Goal: Task Accomplishment & Management: Use online tool/utility

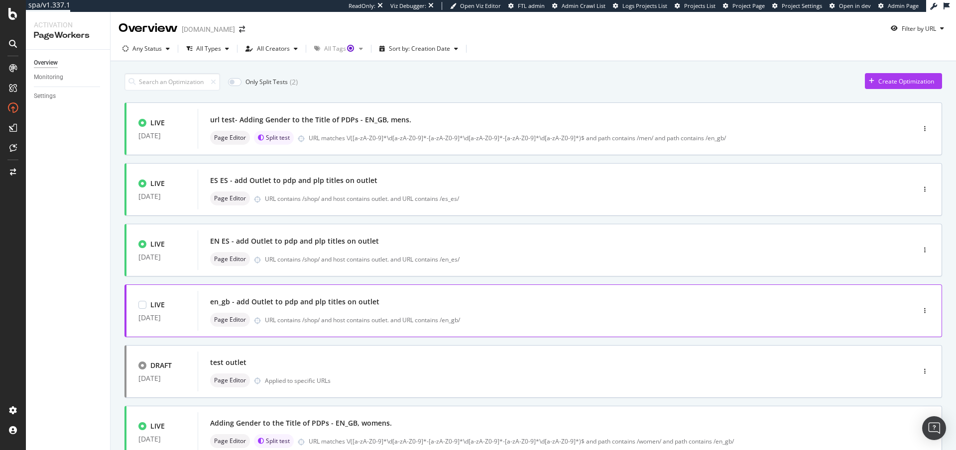
click at [352, 303] on div "en_gb - add Outlet to pdp and plp titles on outlet" at bounding box center [294, 302] width 169 height 10
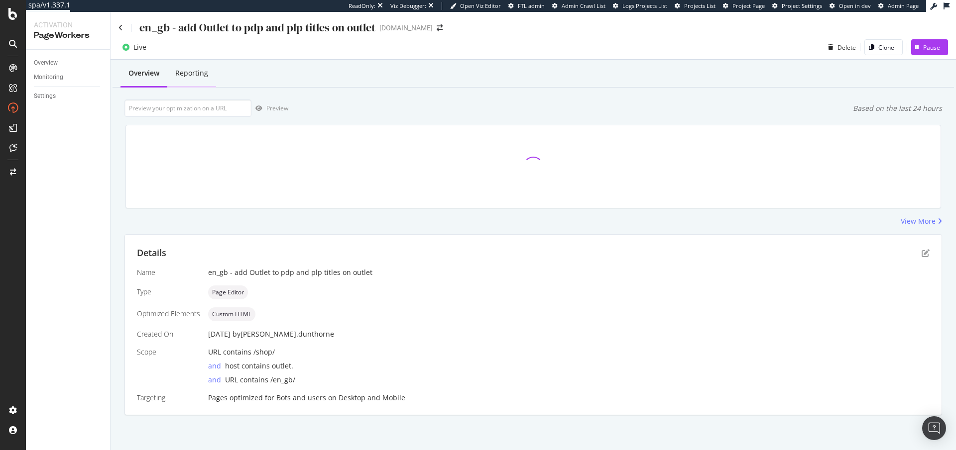
click at [198, 77] on div "Reporting" at bounding box center [191, 73] width 33 height 10
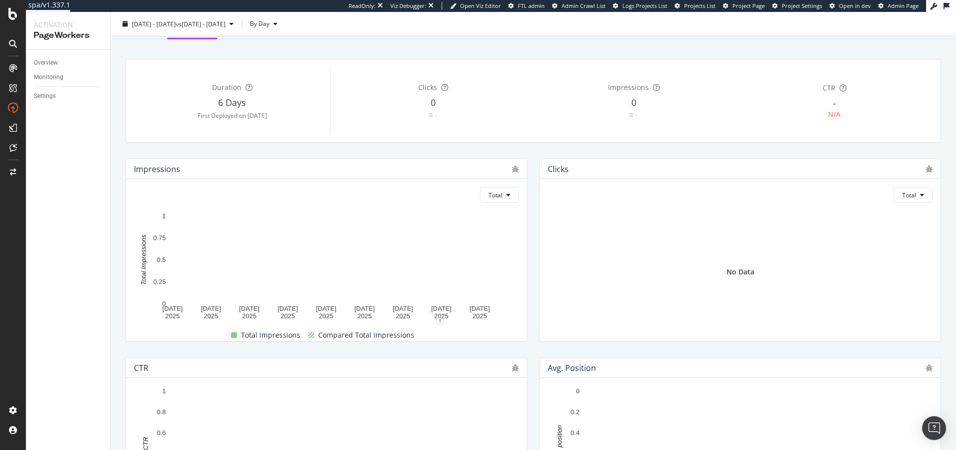
scroll to position [1, 0]
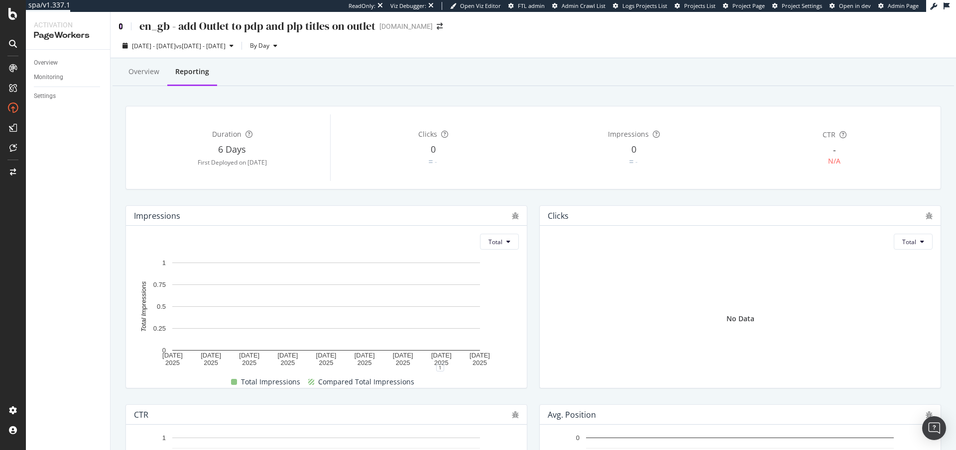
click at [120, 26] on icon at bounding box center [120, 26] width 4 height 7
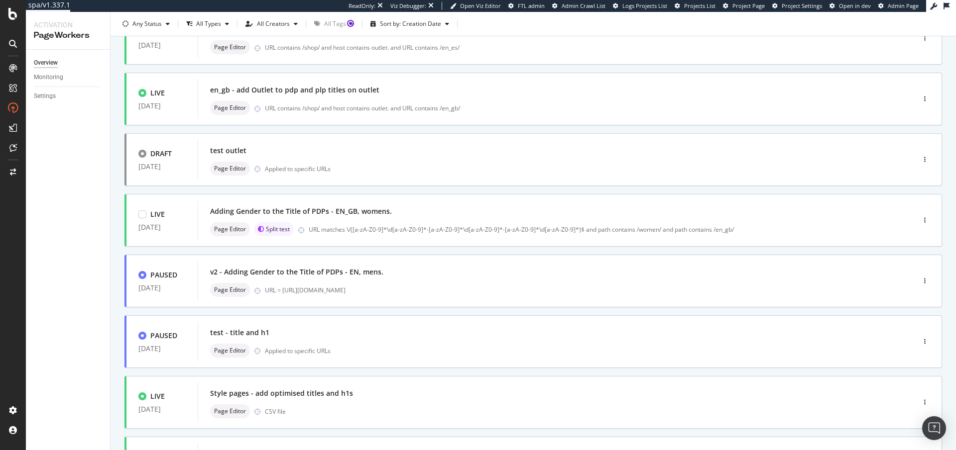
scroll to position [316, 0]
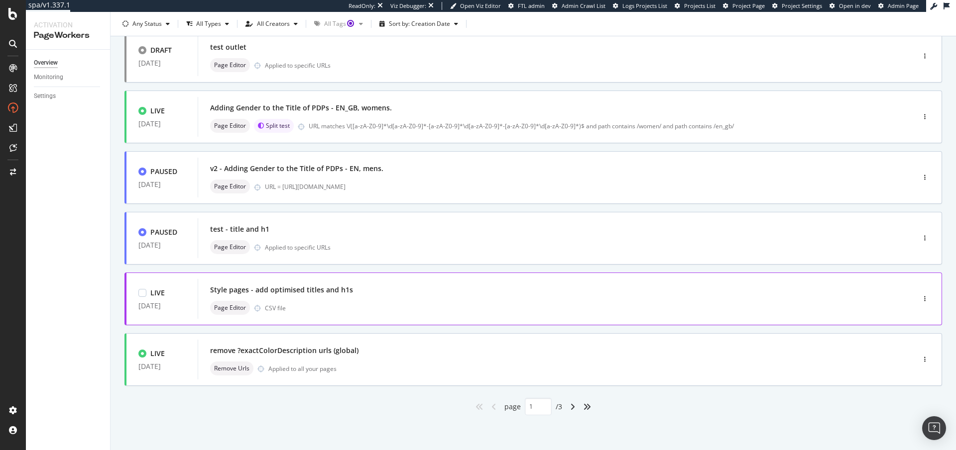
click at [385, 301] on div "Page Editor CSV file" at bounding box center [541, 308] width 662 height 14
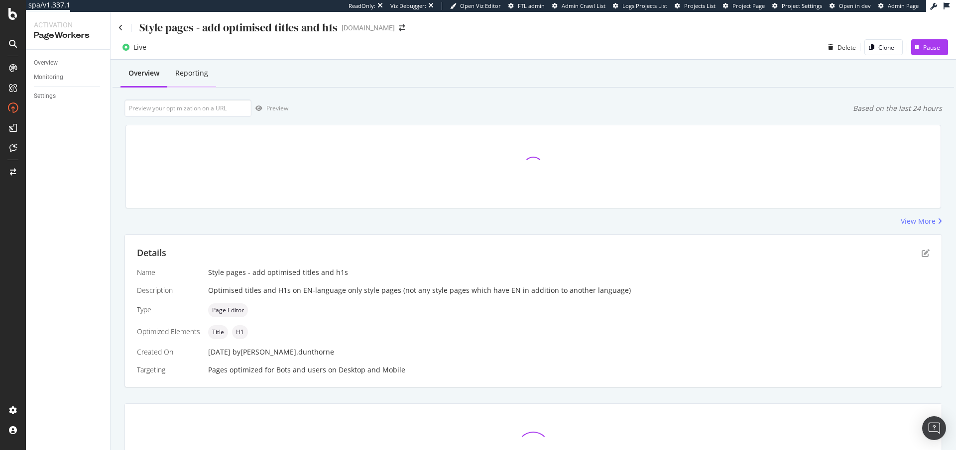
click at [188, 71] on div "Reporting" at bounding box center [191, 73] width 33 height 10
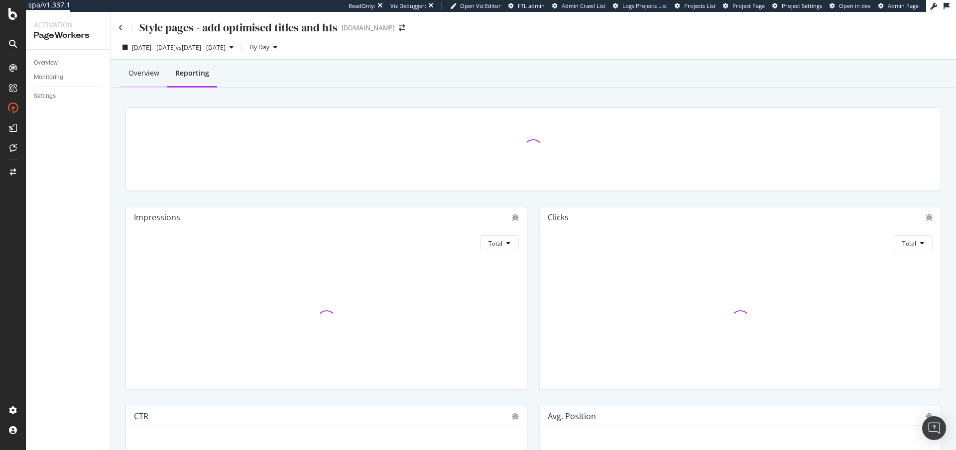
click at [128, 73] on div "Overview" at bounding box center [143, 73] width 31 height 10
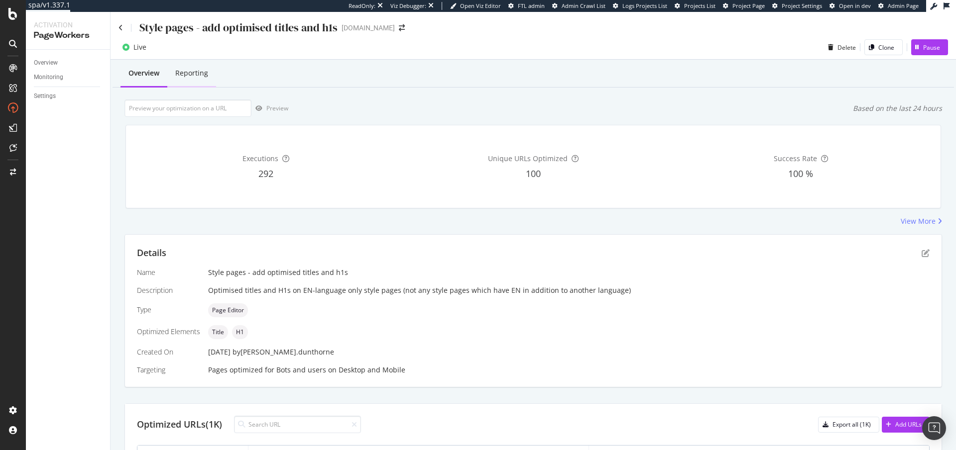
click at [198, 74] on div "Reporting" at bounding box center [191, 73] width 33 height 10
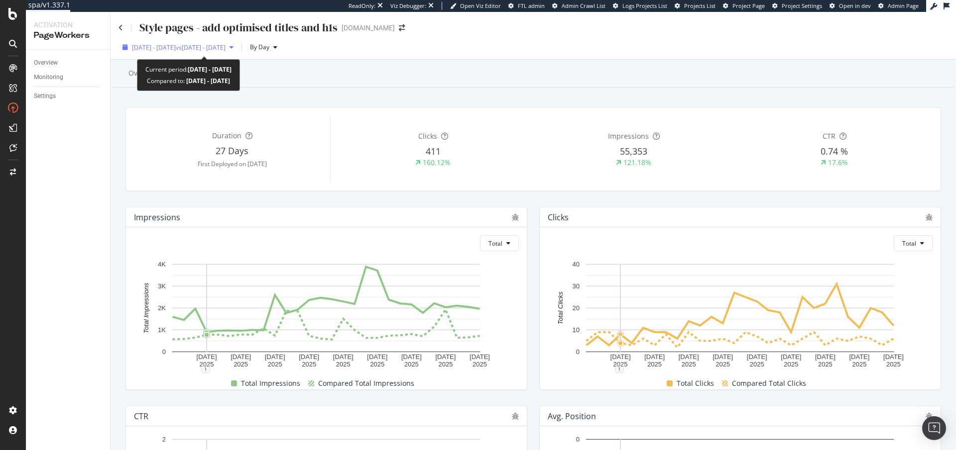
click at [200, 49] on span "vs 2025 Jun. 30th - Jul. 27th" at bounding box center [201, 47] width 50 height 8
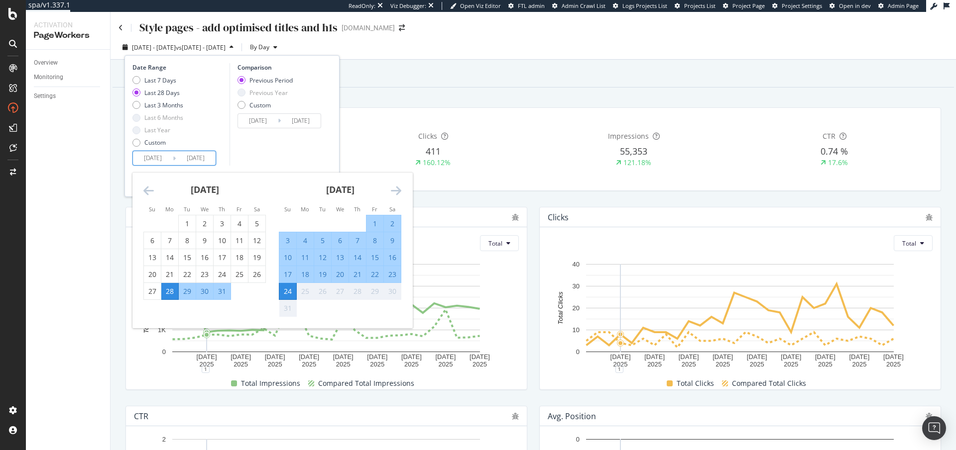
click at [157, 162] on input "2025/07/28" at bounding box center [153, 158] width 40 height 14
click at [191, 225] on div "1" at bounding box center [187, 224] width 17 height 10
type input "2025/07/01"
type input "2025/05/07"
type input "2025/06/30"
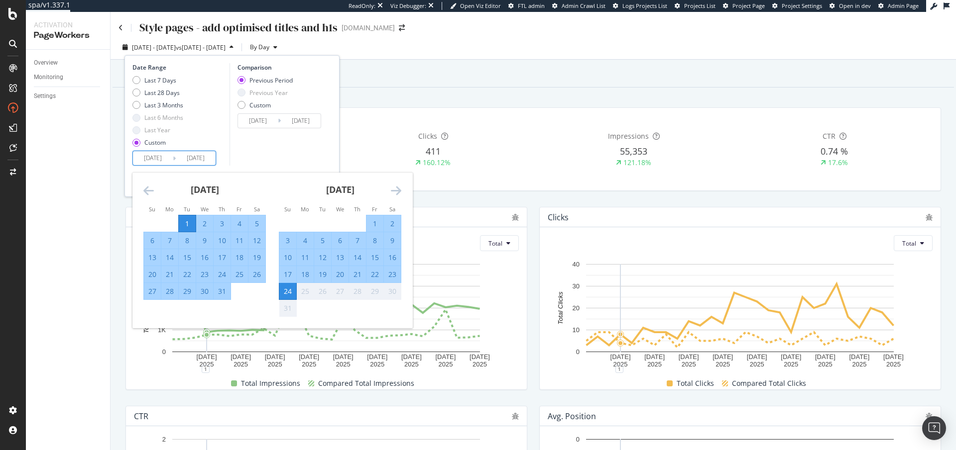
click at [261, 153] on div "Comparison Previous Period Previous Year Custom 2025/05/07 Navigate forward to …" at bounding box center [276, 114] width 95 height 103
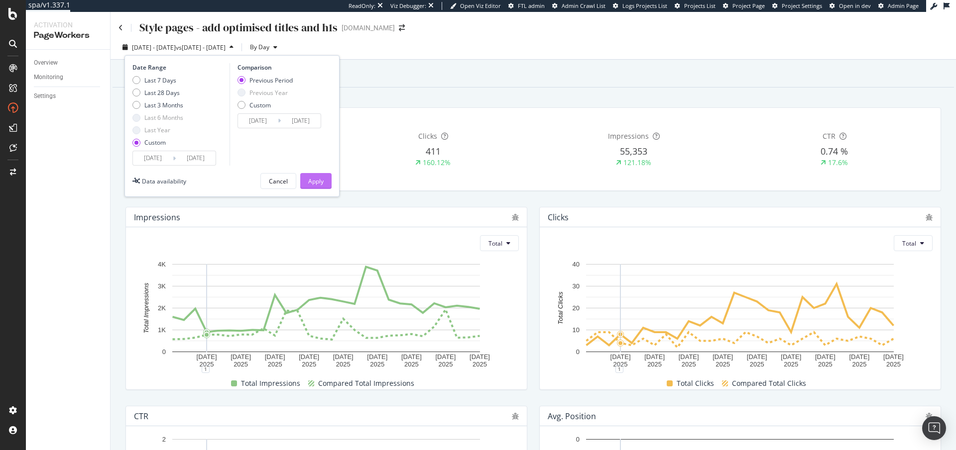
click at [316, 183] on div "Apply" at bounding box center [315, 181] width 15 height 8
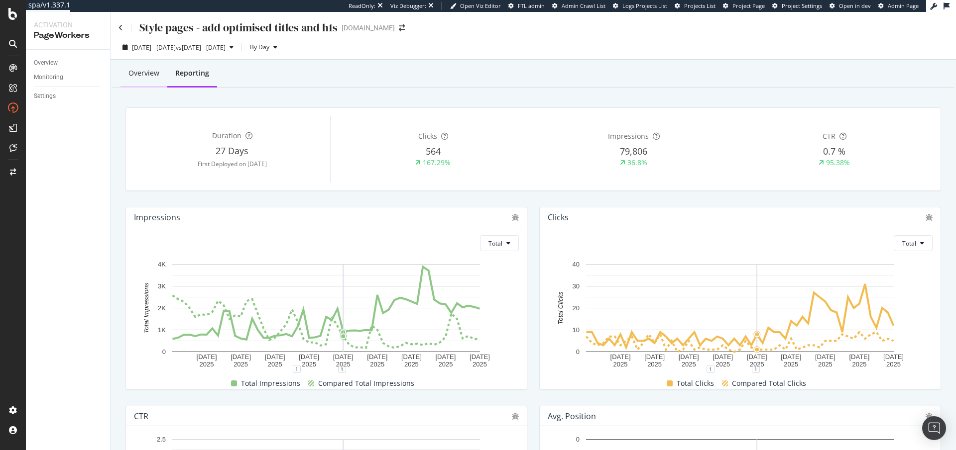
click at [141, 77] on div "Overview" at bounding box center [143, 73] width 31 height 10
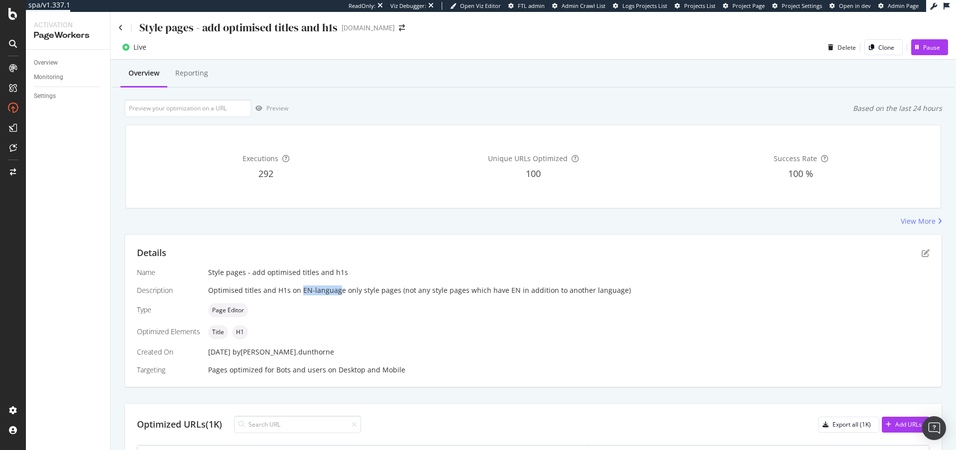
drag, startPoint x: 301, startPoint y: 291, endPoint x: 336, endPoint y: 295, distance: 35.0
click at [336, 295] on div "Optimised titles and H1s on EN-language only style pages (not any style pages w…" at bounding box center [568, 291] width 721 height 10
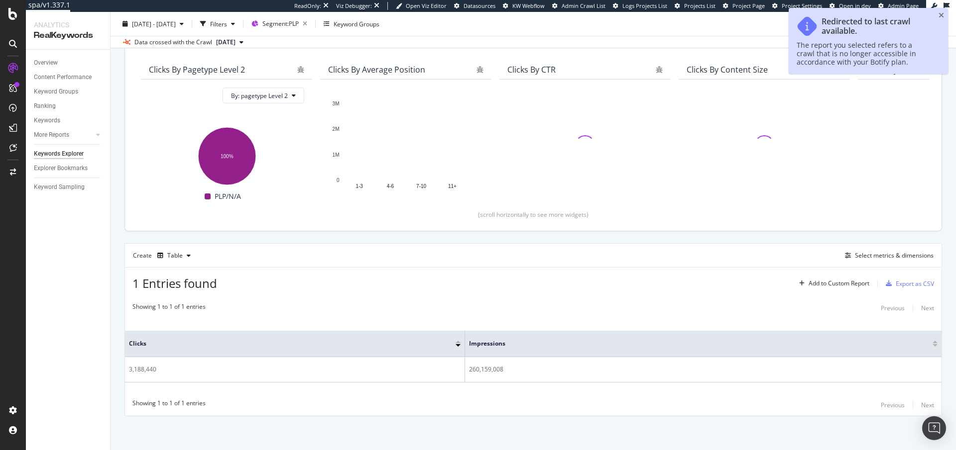
scroll to position [79, 0]
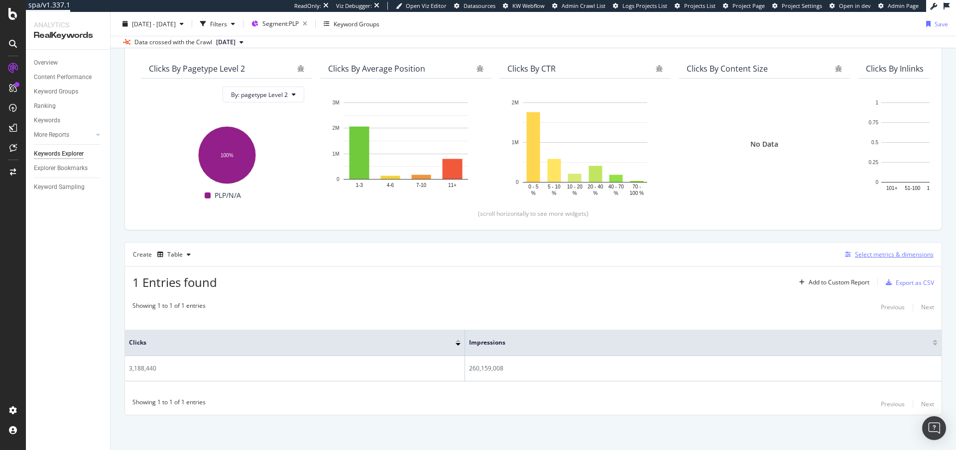
click at [878, 258] on div "Select metrics & dimensions" at bounding box center [894, 254] width 79 height 8
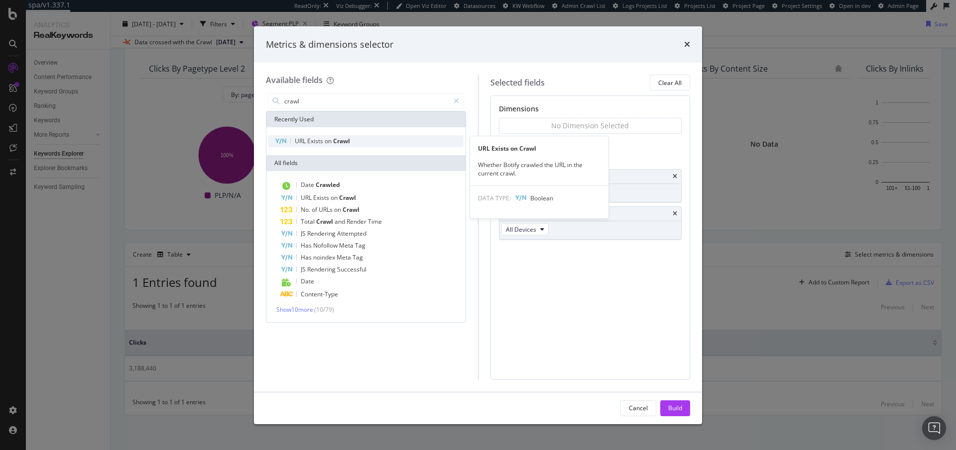
type input "crawl"
click at [380, 141] on div "URL Exists on Crawl" at bounding box center [365, 141] width 195 height 12
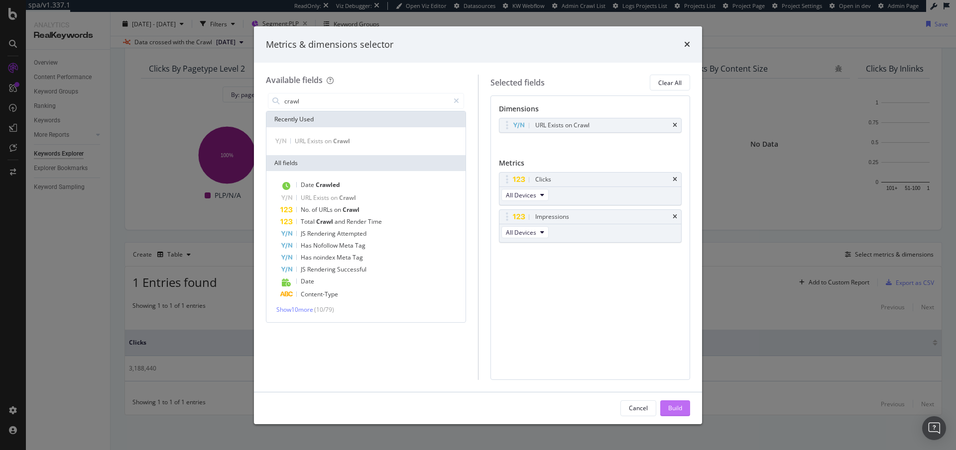
click at [675, 410] on div "Build" at bounding box center [675, 408] width 14 height 8
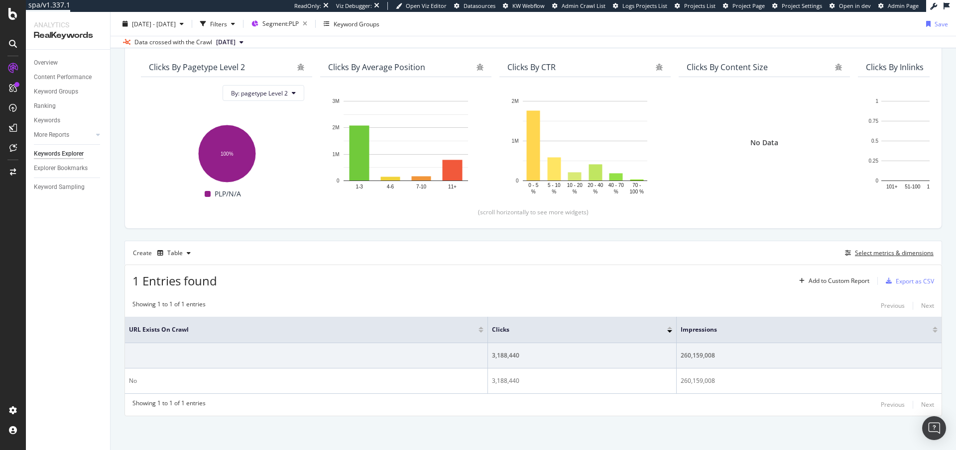
scroll to position [82, 0]
click at [872, 253] on div "Select metrics & dimensions" at bounding box center [894, 252] width 79 height 8
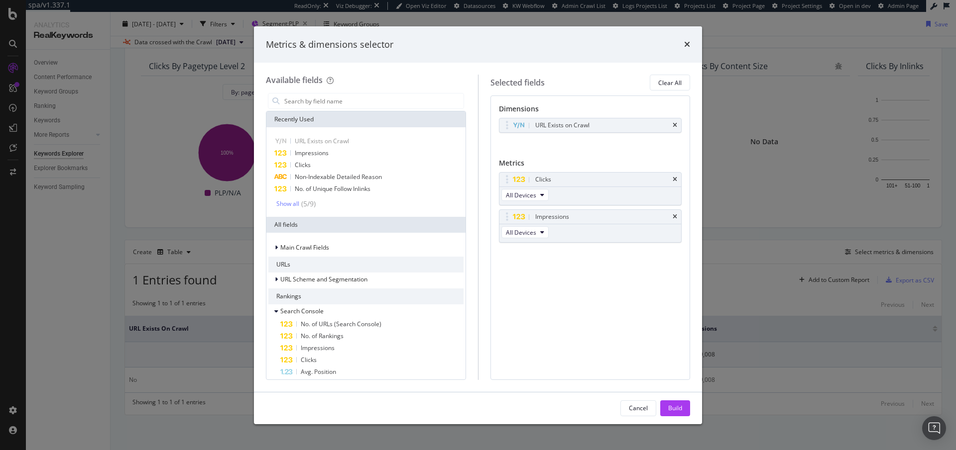
click at [754, 313] on div "Metrics & dimensions selector Available fields Recently Used URL Exists on Craw…" at bounding box center [478, 225] width 956 height 450
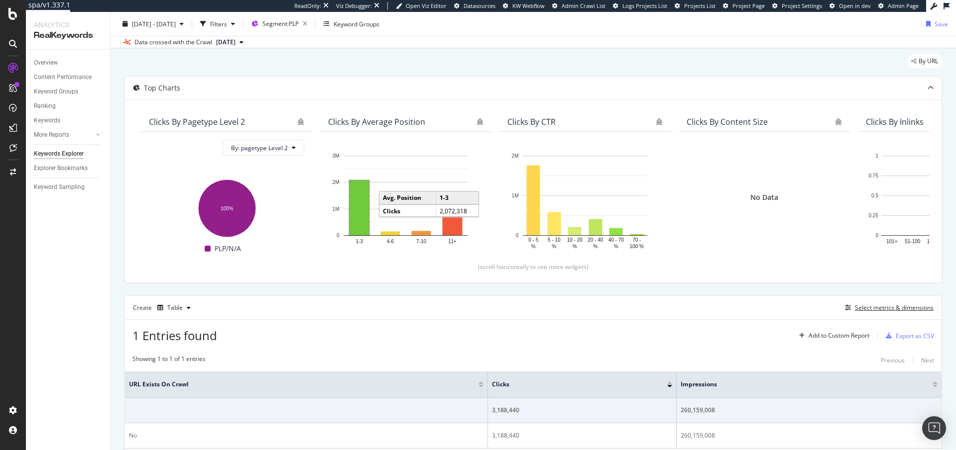
scroll to position [0, 0]
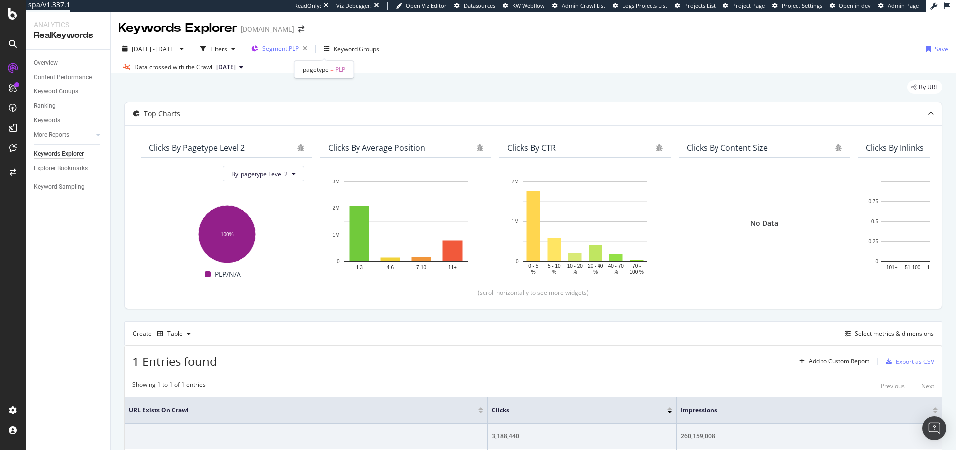
click at [299, 51] on span "Segment: PLP" at bounding box center [280, 48] width 36 height 8
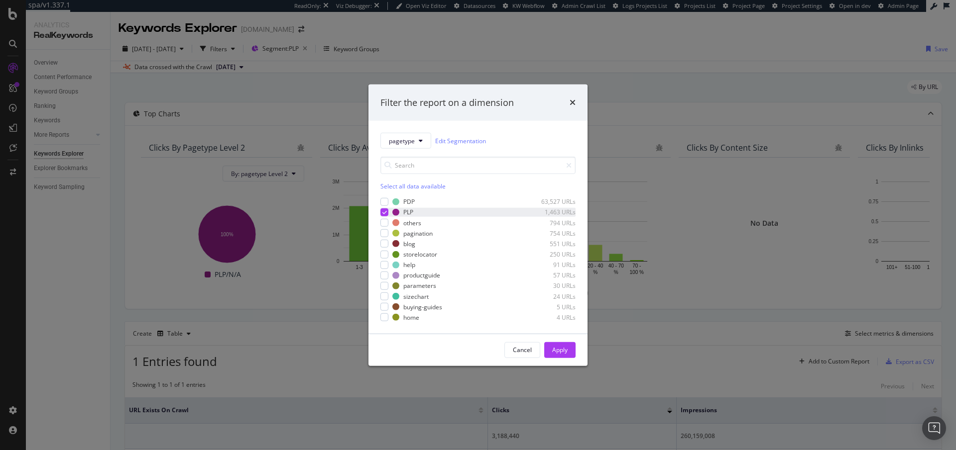
click at [384, 212] on icon "modal" at bounding box center [384, 212] width 4 height 5
click at [384, 212] on div "modal" at bounding box center [384, 213] width 8 height 8
click at [568, 350] on button "Apply" at bounding box center [559, 350] width 31 height 16
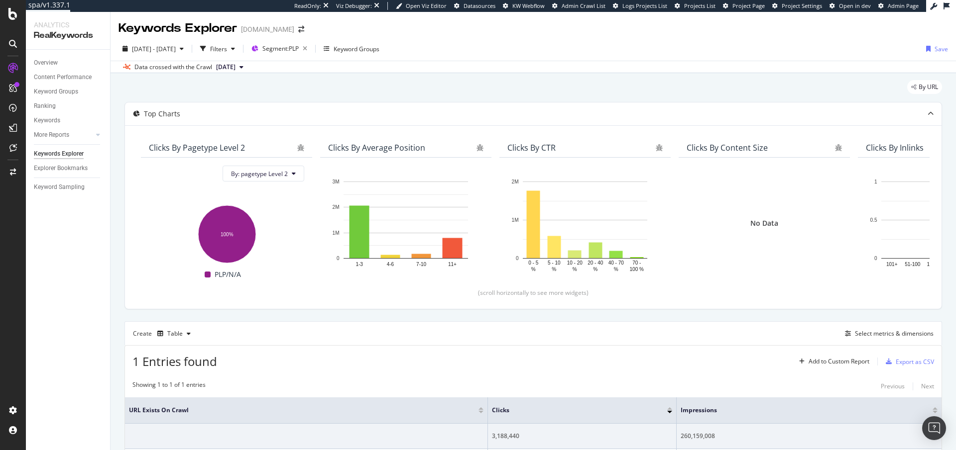
click at [235, 67] on span "[DATE]" at bounding box center [225, 67] width 19 height 9
drag, startPoint x: 390, startPoint y: 91, endPoint x: 339, endPoint y: 70, distance: 54.9
click at [385, 90] on div "By URL" at bounding box center [532, 91] width 817 height 22
click at [227, 46] on div "Filters" at bounding box center [218, 49] width 17 height 8
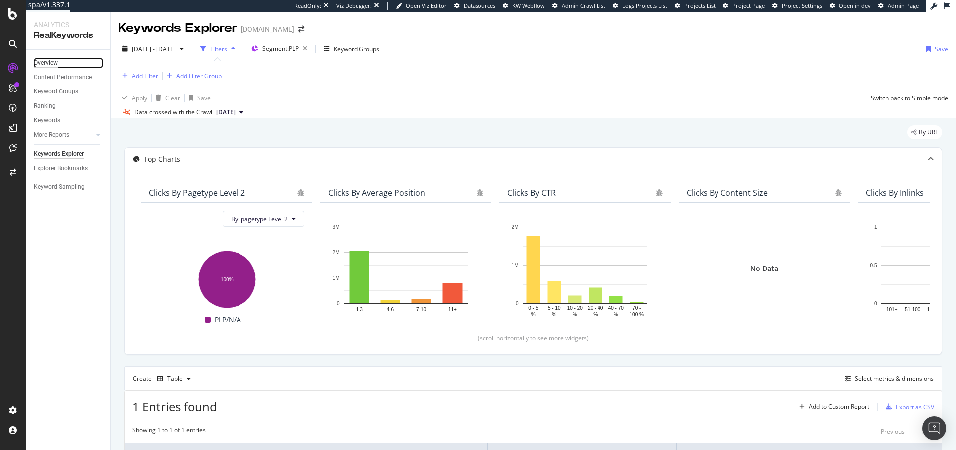
click at [50, 67] on div "Overview" at bounding box center [46, 63] width 24 height 10
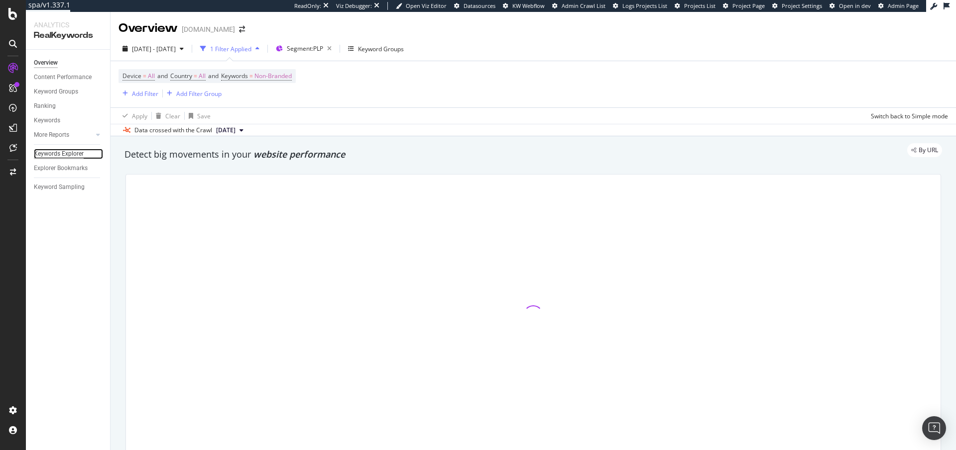
click at [54, 151] on div "Keywords Explorer" at bounding box center [59, 154] width 50 height 10
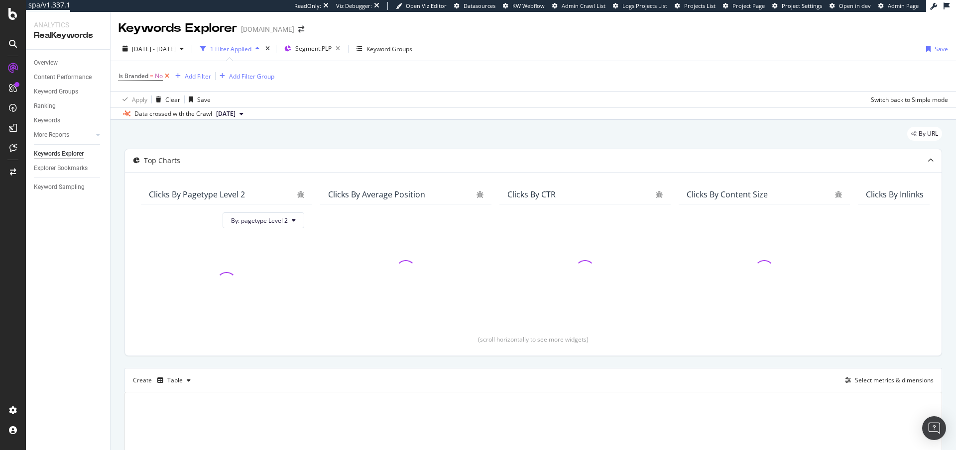
click at [168, 74] on icon at bounding box center [167, 76] width 8 height 10
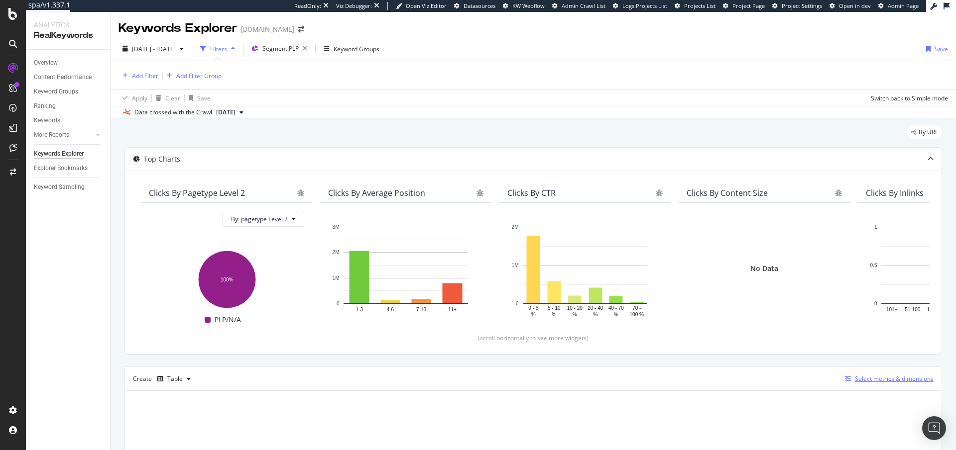
click at [873, 381] on div "Select metrics & dimensions" at bounding box center [894, 379] width 79 height 8
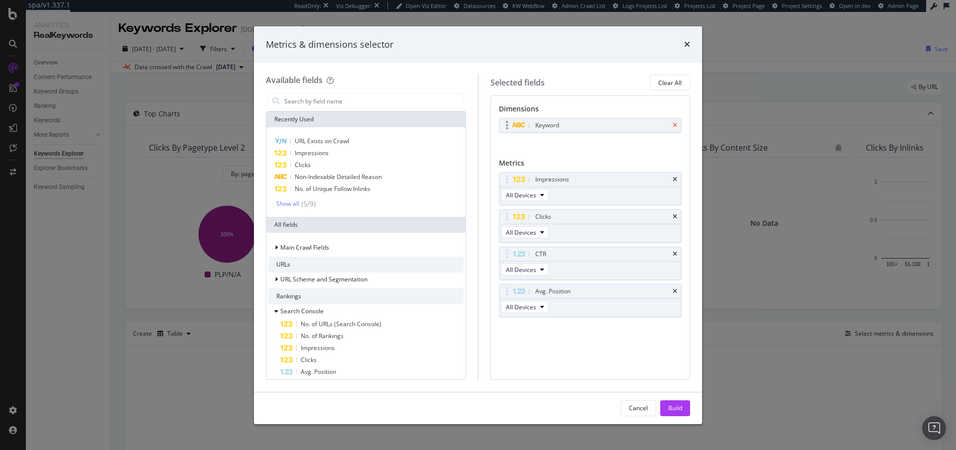
click at [676, 125] on icon "times" at bounding box center [674, 125] width 4 height 6
click at [320, 101] on input "modal" at bounding box center [373, 101] width 180 height 15
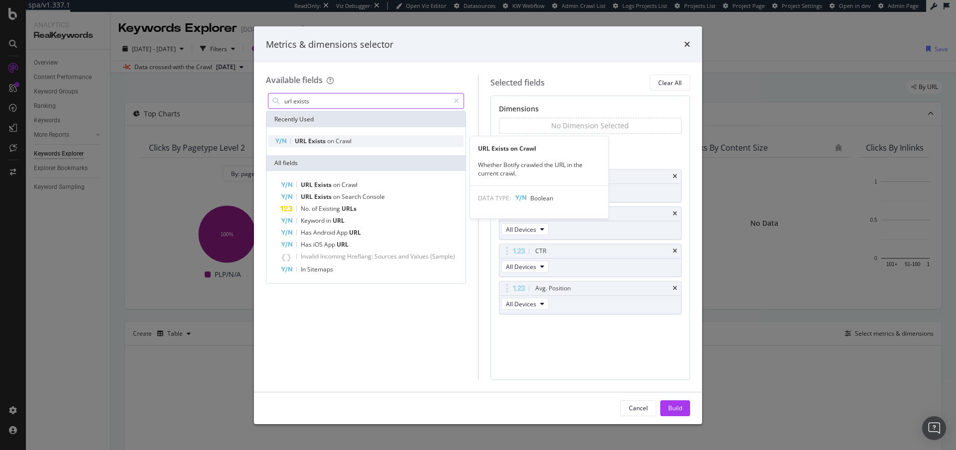
type input "url exists"
click at [345, 136] on div "URL Exists on Crawl" at bounding box center [365, 141] width 195 height 12
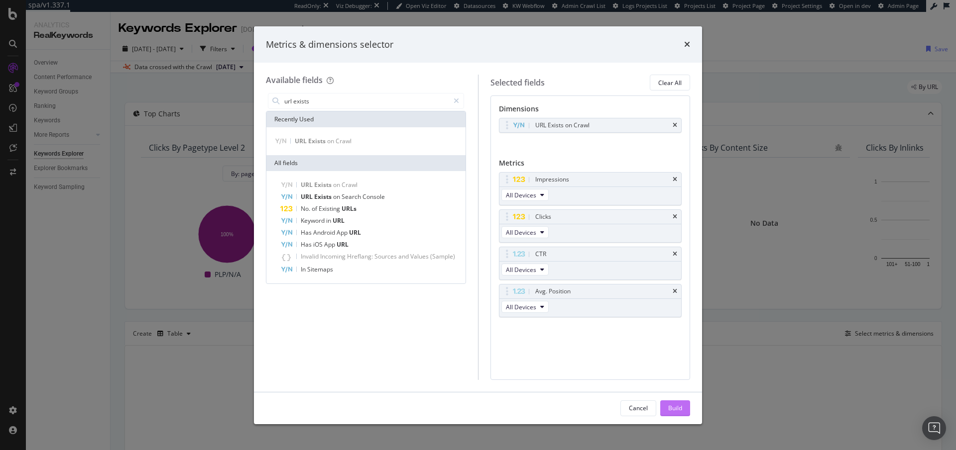
click at [674, 405] on div "Build" at bounding box center [675, 408] width 14 height 8
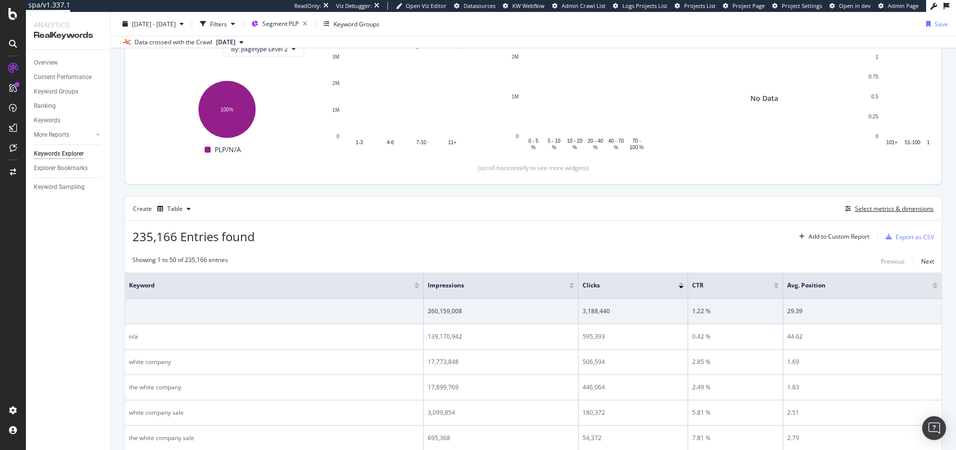
scroll to position [136, 0]
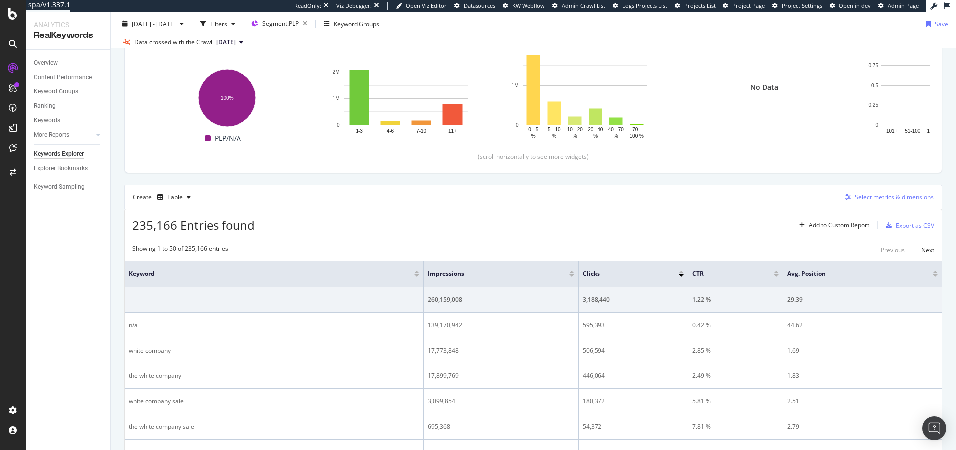
click at [862, 195] on div "Select metrics & dimensions" at bounding box center [894, 197] width 79 height 8
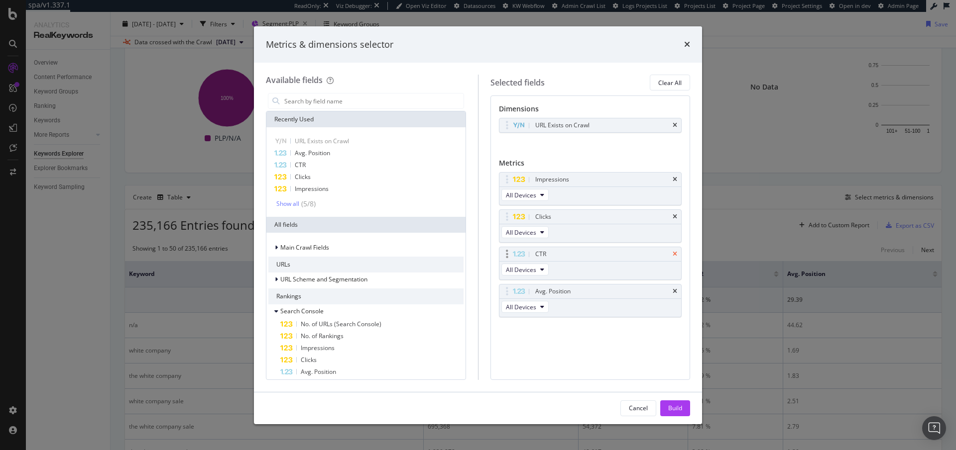
click at [673, 256] on icon "times" at bounding box center [674, 254] width 4 height 6
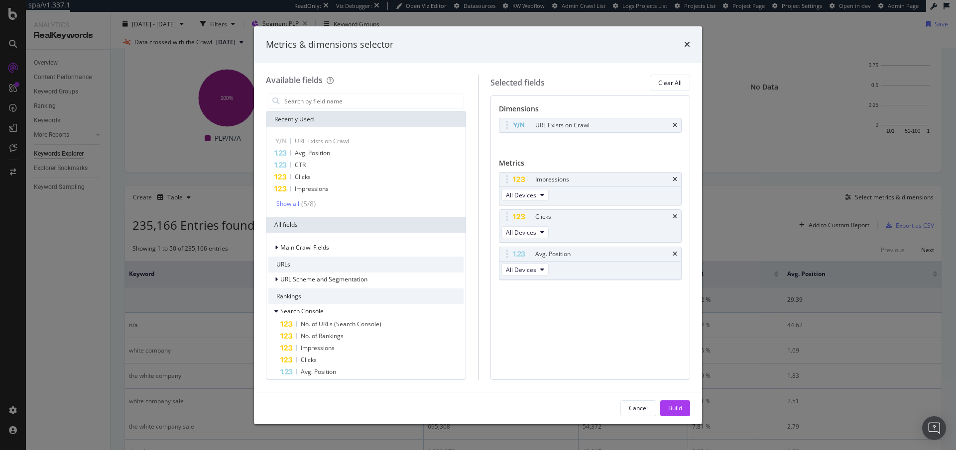
click at [673, 256] on icon "times" at bounding box center [674, 254] width 4 height 6
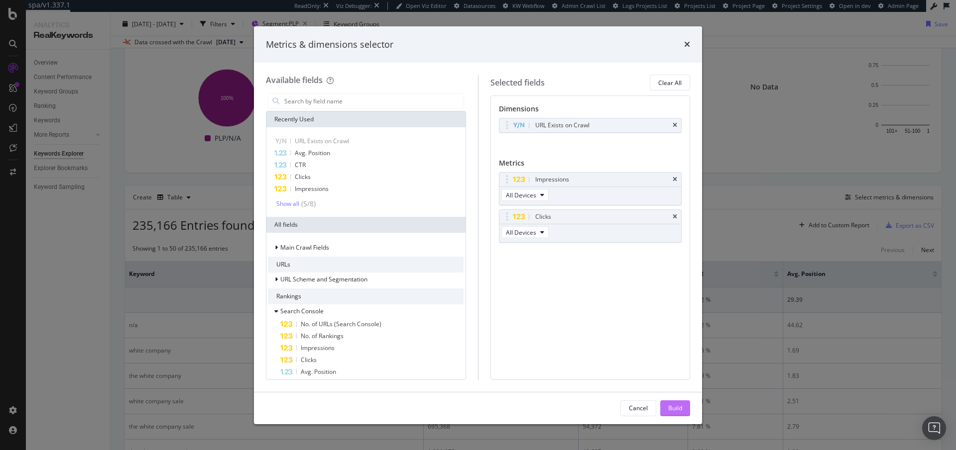
click at [667, 405] on button "Build" at bounding box center [675, 409] width 30 height 16
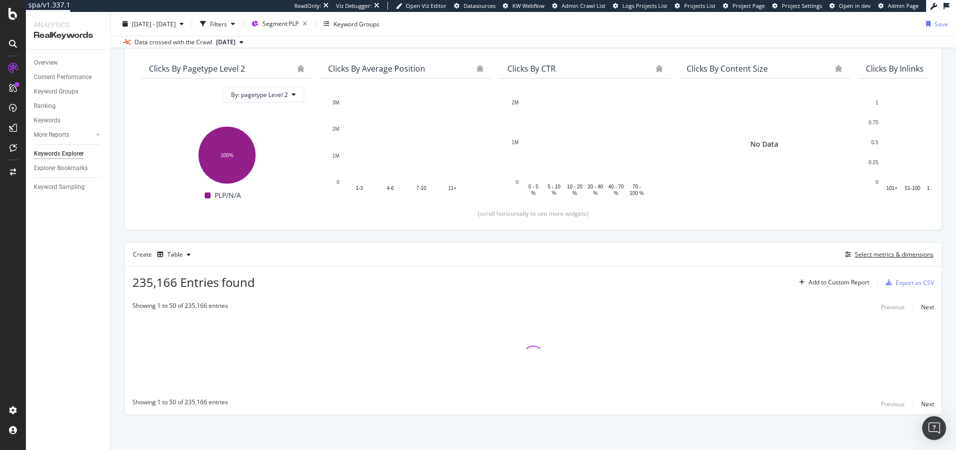
scroll to position [79, 0]
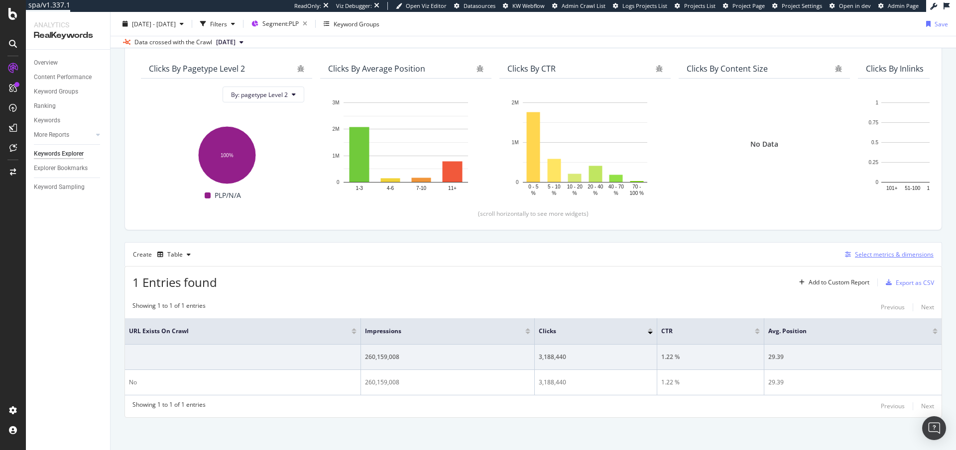
click at [860, 254] on div "Select metrics & dimensions" at bounding box center [894, 254] width 79 height 8
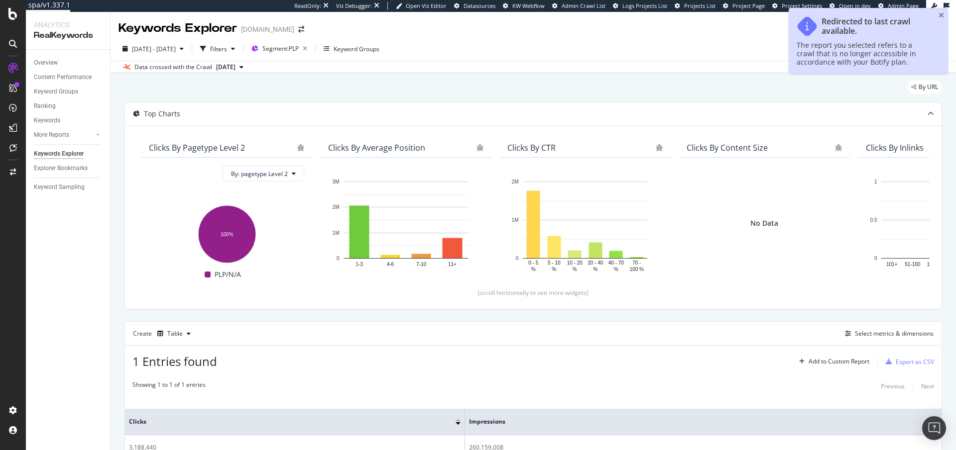
click at [235, 71] on span "[DATE]" at bounding box center [225, 67] width 19 height 9
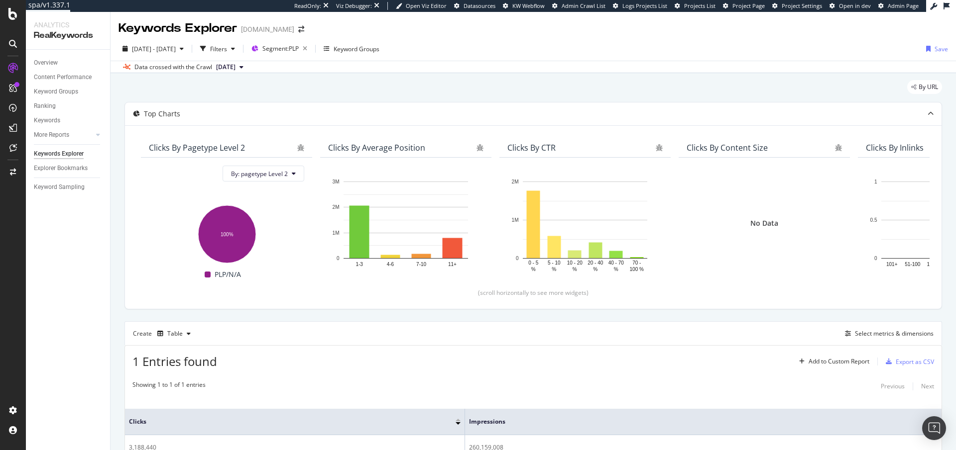
click at [365, 84] on div "By URL" at bounding box center [532, 91] width 817 height 22
click at [239, 52] on div "Filters" at bounding box center [217, 48] width 43 height 15
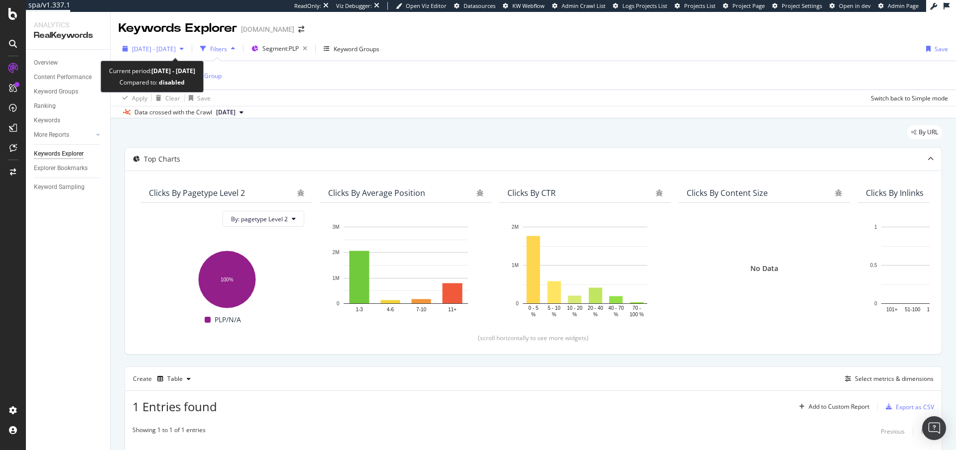
click at [176, 50] on span "2024 Aug. 24th - 2025 Aug. 23rd" at bounding box center [154, 49] width 44 height 8
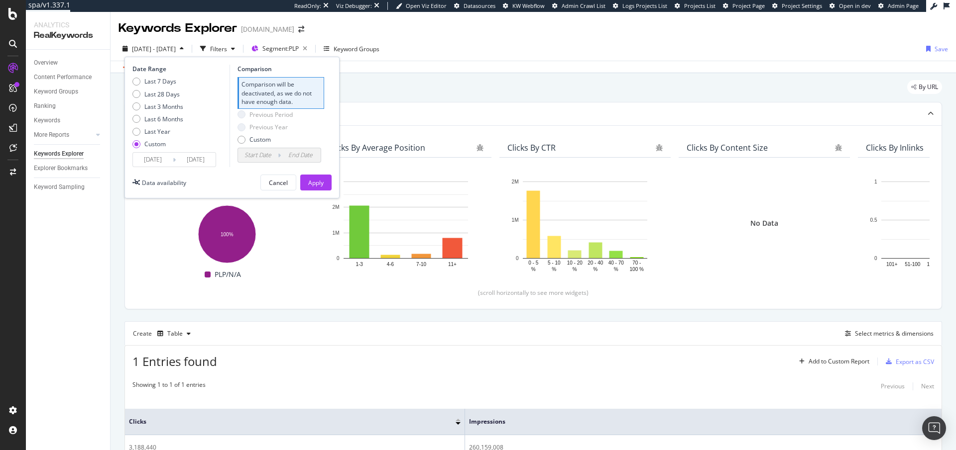
click at [445, 87] on div "By URL" at bounding box center [532, 91] width 817 height 22
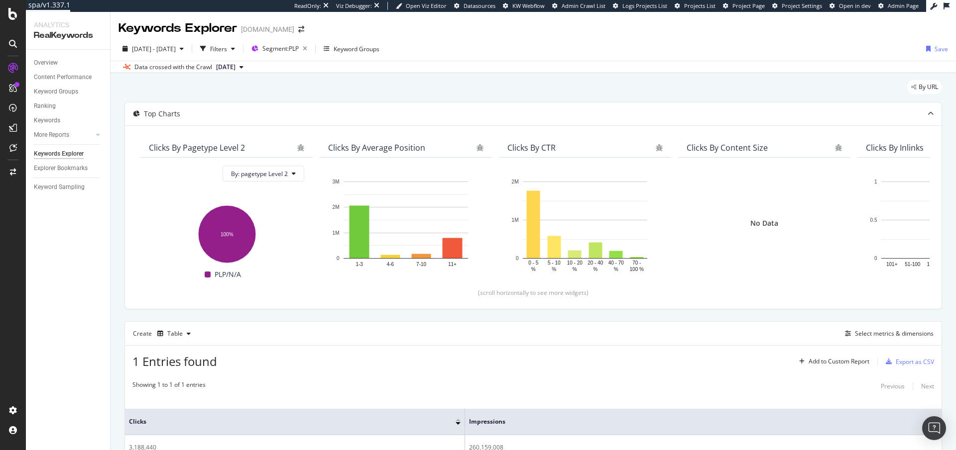
click at [235, 67] on span "[DATE]" at bounding box center [225, 67] width 19 height 9
click at [278, 104] on div "100K URLs" at bounding box center [263, 101] width 29 height 9
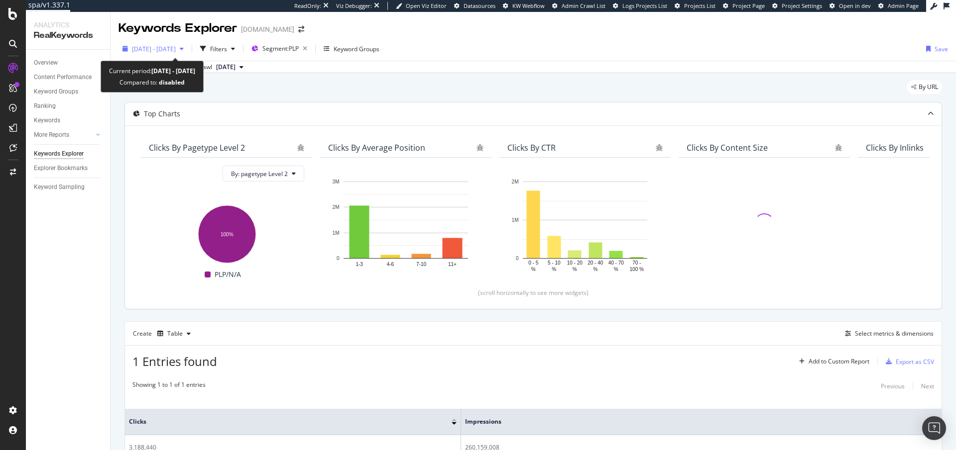
click at [176, 49] on span "2024 Aug. 24th - 2025 Aug. 23rd" at bounding box center [154, 49] width 44 height 8
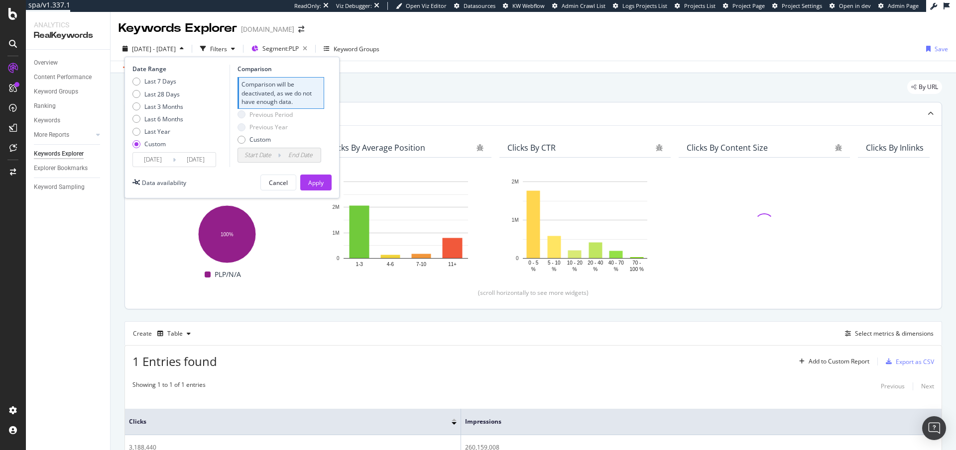
drag, startPoint x: 396, startPoint y: 79, endPoint x: 276, endPoint y: 76, distance: 120.0
click at [391, 79] on div "By URL Top Charts Clicks By pagetype Level 2 By: pagetype Level 2 Hold CMD (⌘) …" at bounding box center [532, 301] width 845 height 456
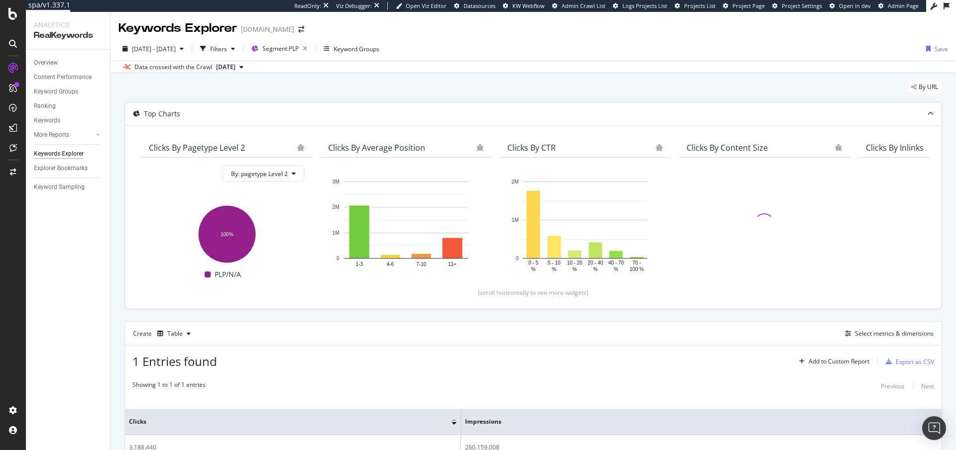
click at [235, 69] on span "2025 Aug. 26th" at bounding box center [225, 67] width 19 height 9
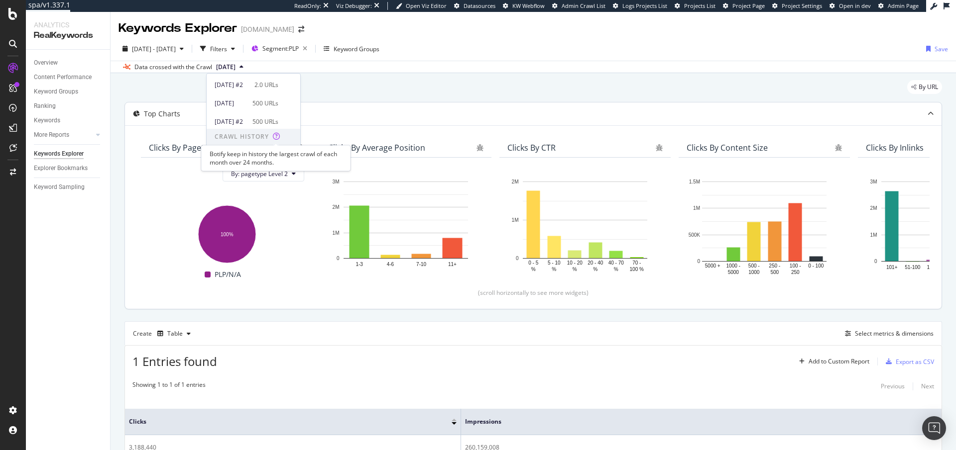
click at [282, 154] on div "Botify keep in history the largest crawl of each month over 24 months." at bounding box center [275, 158] width 149 height 26
click at [232, 61] on button "2025 Aug. 26th" at bounding box center [229, 67] width 35 height 12
click at [269, 157] on div "260K URLs" at bounding box center [263, 156] width 29 height 9
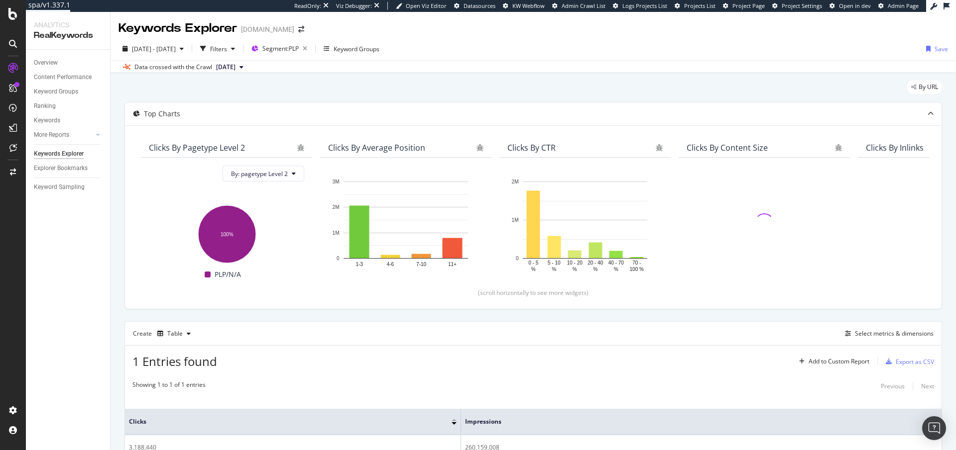
click at [228, 67] on span "2025 Jul. 8th" at bounding box center [225, 67] width 19 height 9
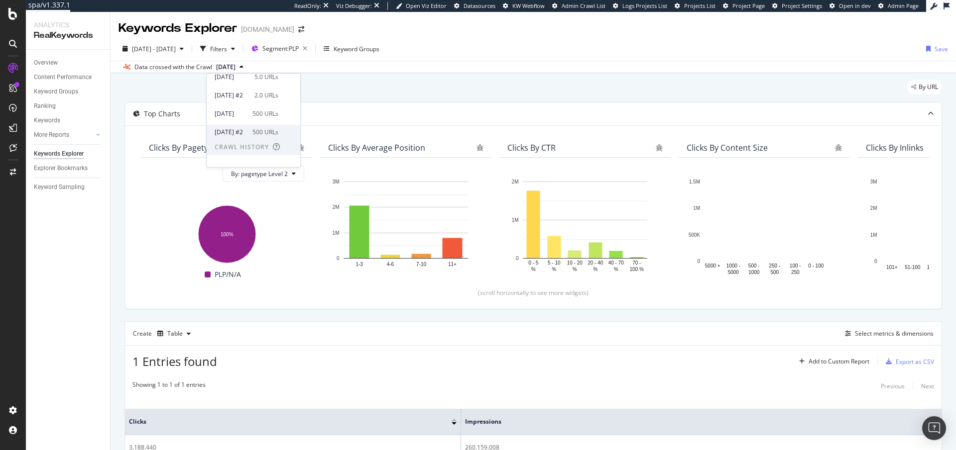
scroll to position [53, 0]
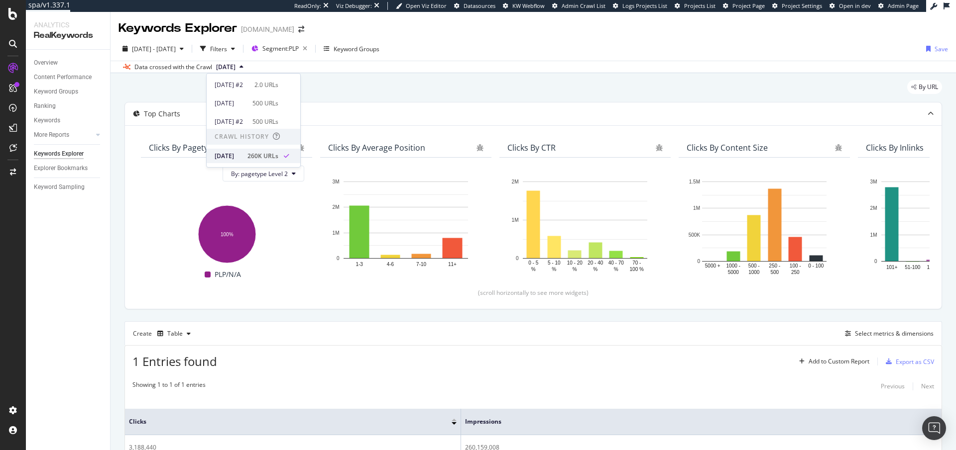
click at [278, 155] on div "260K URLs" at bounding box center [262, 156] width 31 height 9
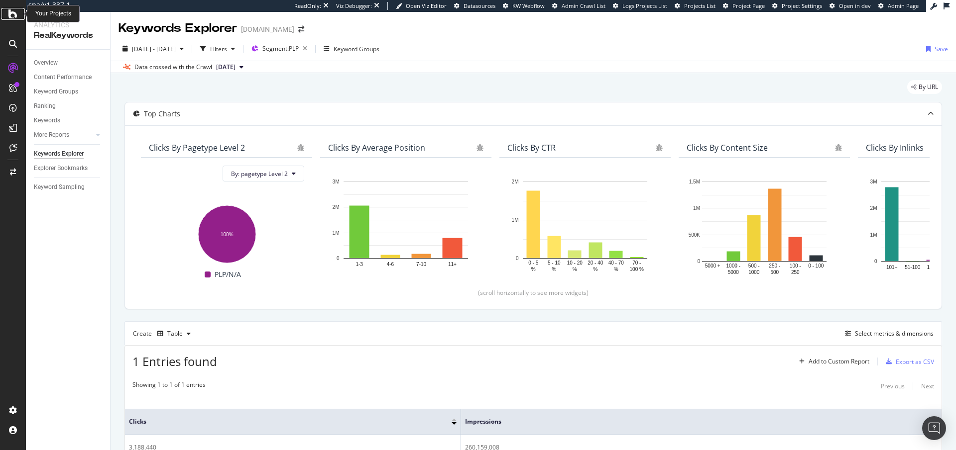
click at [14, 18] on icon at bounding box center [12, 14] width 9 height 12
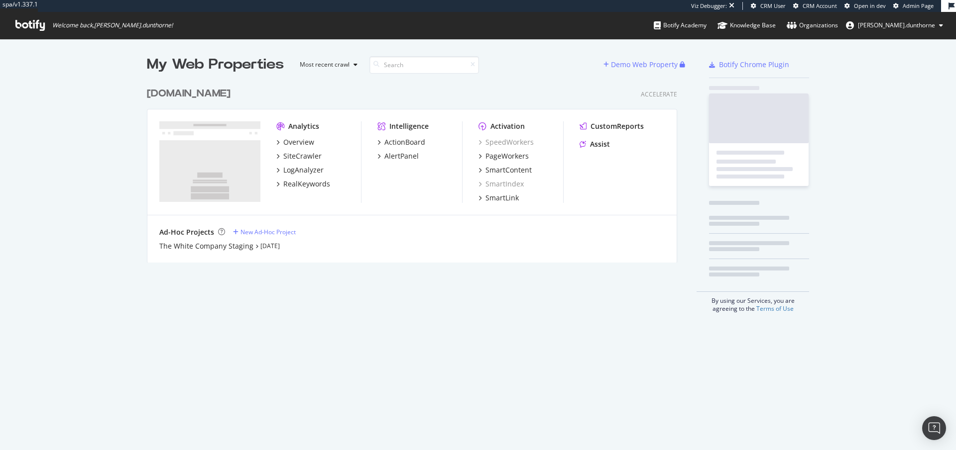
scroll to position [181, 531]
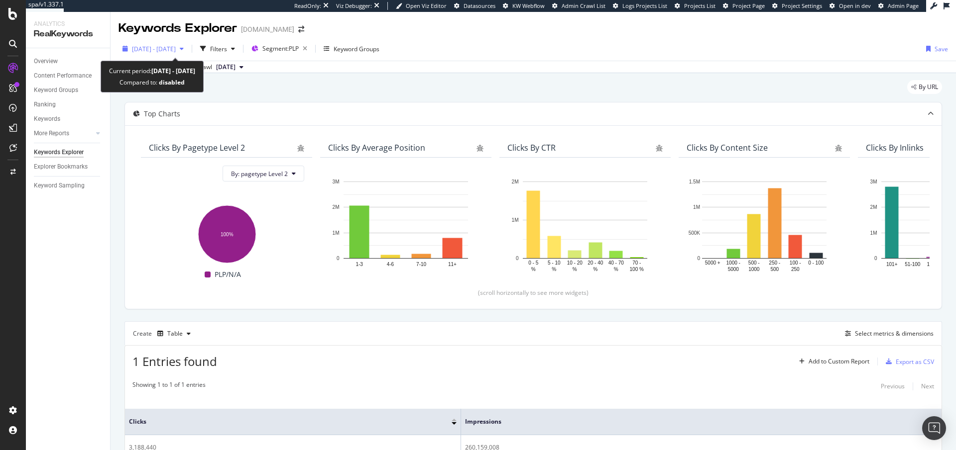
click at [157, 53] on div "2024 Aug. 24th - 2025 Aug. 23rd" at bounding box center [152, 48] width 69 height 15
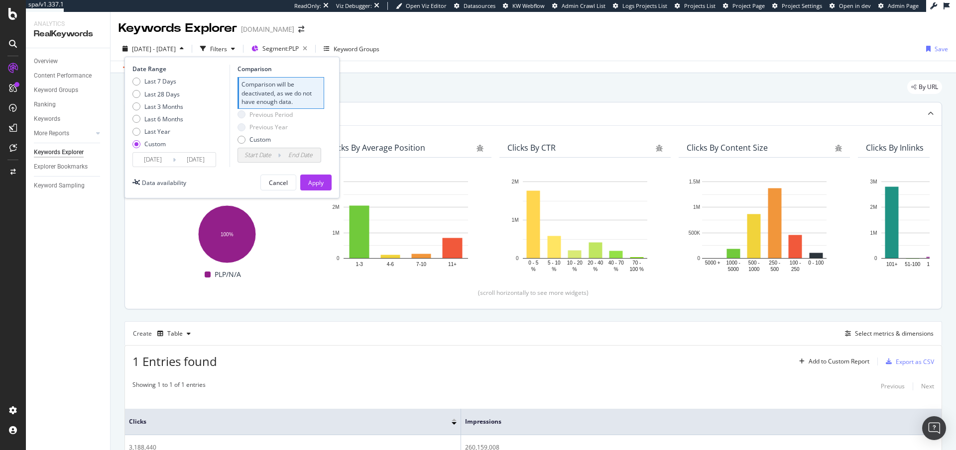
click at [427, 105] on div "Top Charts" at bounding box center [533, 114] width 816 height 23
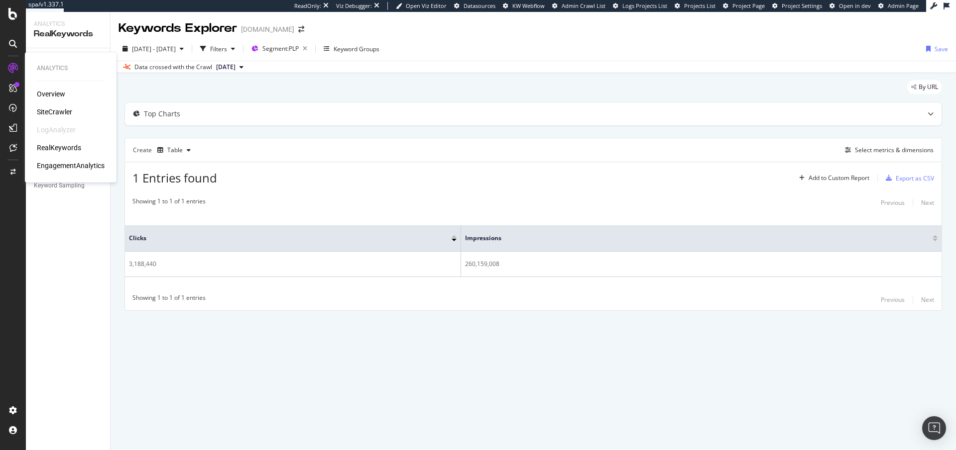
click at [54, 111] on div "SiteCrawler" at bounding box center [54, 112] width 35 height 10
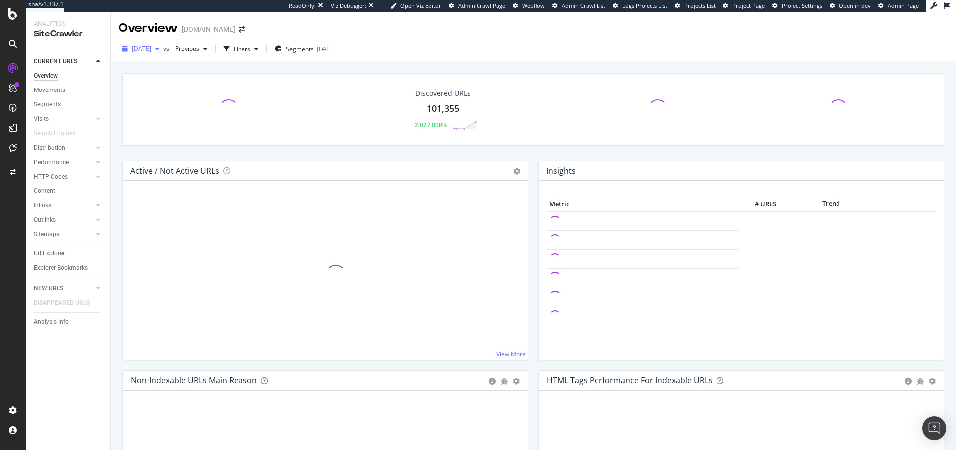
click at [151, 47] on span "2025 Aug. 26th" at bounding box center [141, 48] width 19 height 8
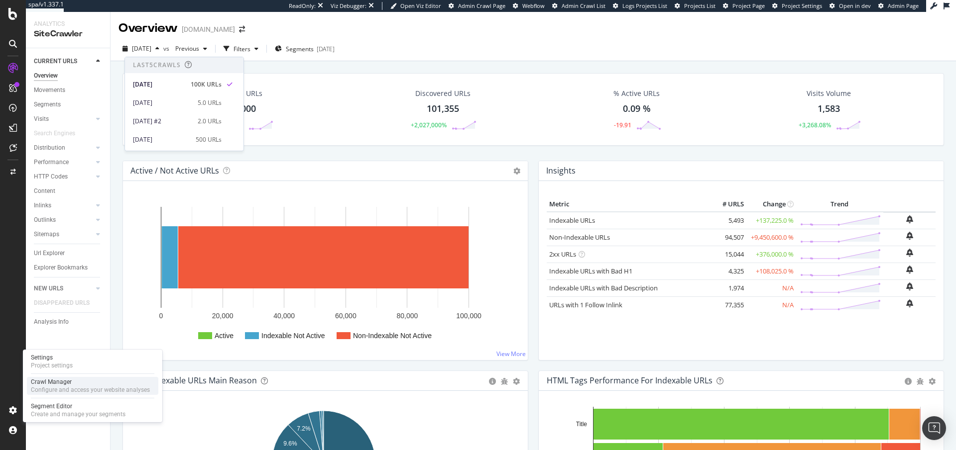
click at [56, 391] on div "Configure and access your website analyses" at bounding box center [90, 390] width 119 height 8
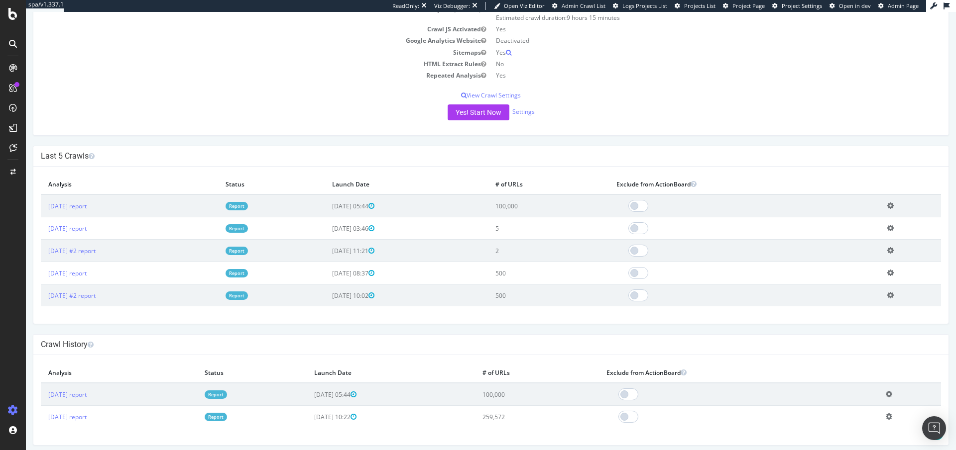
scroll to position [174, 0]
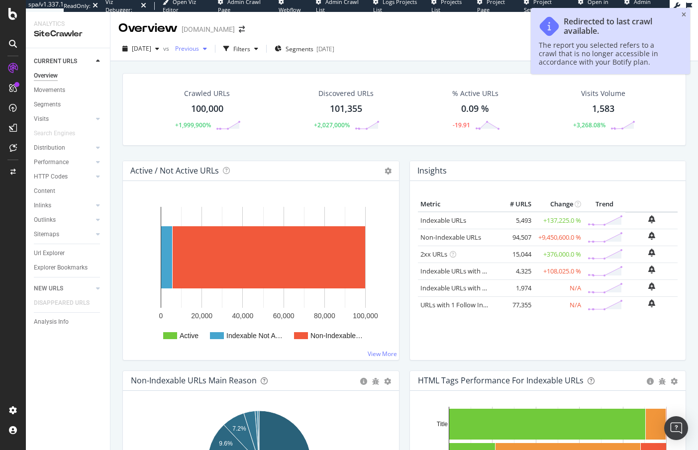
click at [199, 52] on span "Previous" at bounding box center [185, 48] width 28 height 8
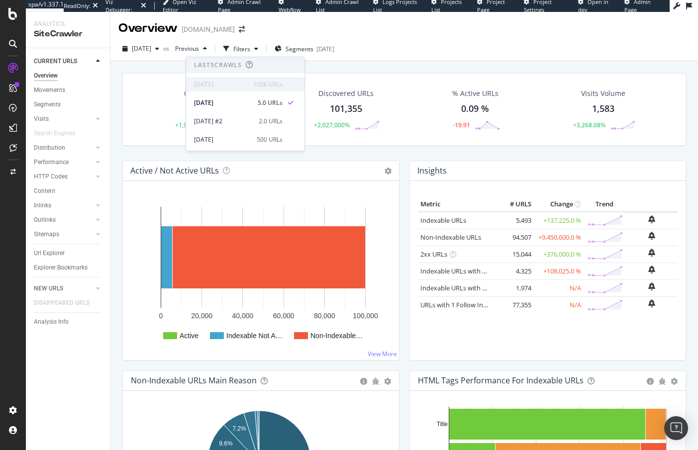
click at [279, 82] on div "100K URLs" at bounding box center [267, 84] width 29 height 9
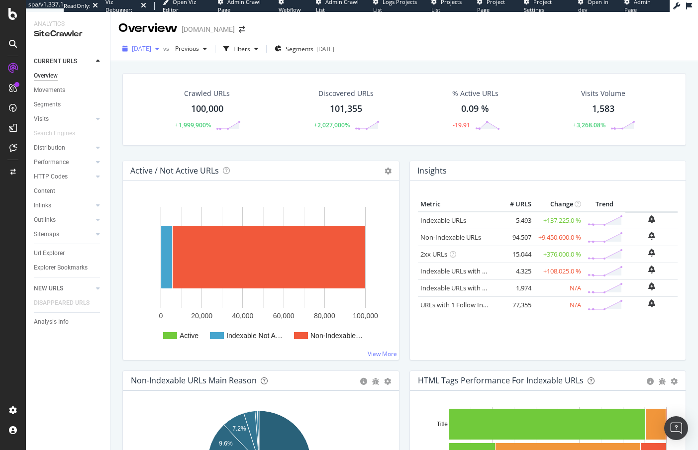
click at [151, 49] on span "[DATE]" at bounding box center [141, 48] width 19 height 8
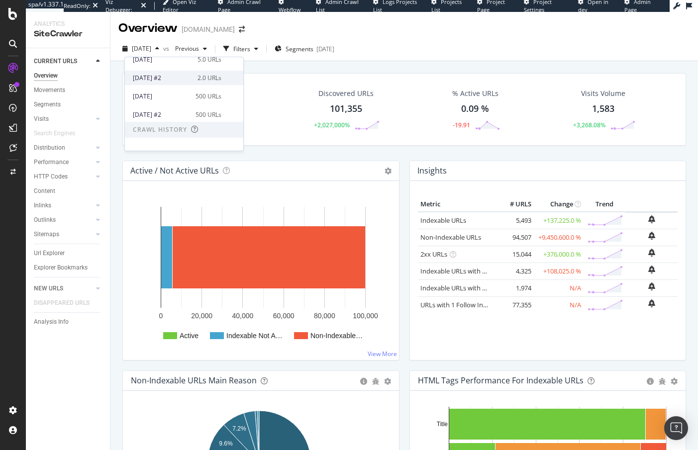
scroll to position [53, 0]
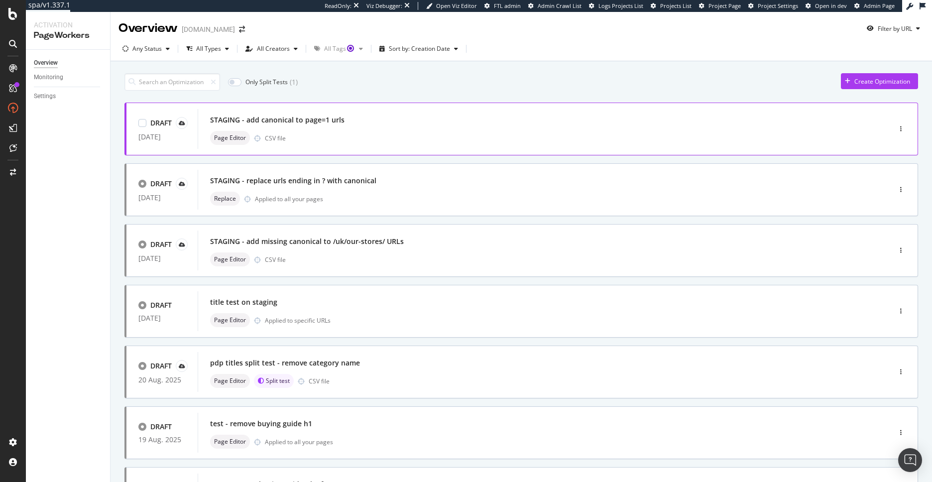
click at [450, 139] on div "Page Editor CSV file" at bounding box center [529, 138] width 638 height 14
